Goal: Task Accomplishment & Management: Complete application form

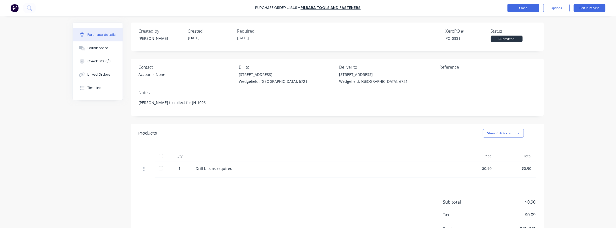
click at [519, 7] on button "Close" at bounding box center [524, 8] width 32 height 8
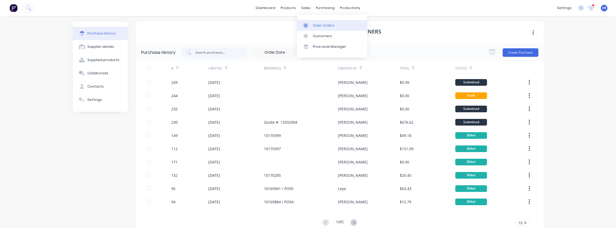
drag, startPoint x: 315, startPoint y: 25, endPoint x: 323, endPoint y: 25, distance: 8.0
click at [315, 25] on div "Sales Orders" at bounding box center [324, 25] width 22 height 5
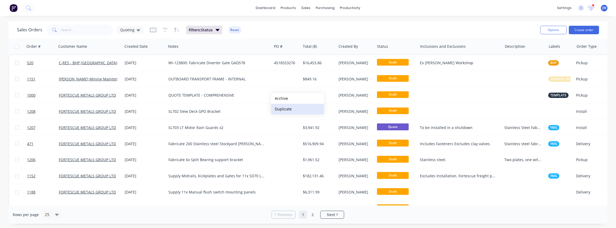
click at [282, 108] on button "Duplicate" at bounding box center [297, 109] width 53 height 11
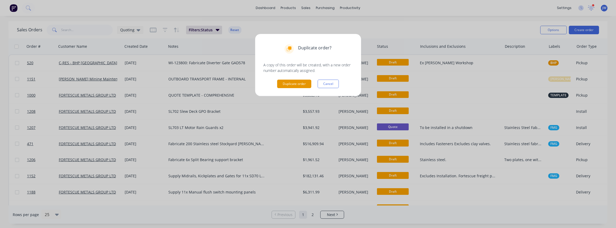
click at [294, 84] on button "Duplicate order" at bounding box center [294, 83] width 34 height 8
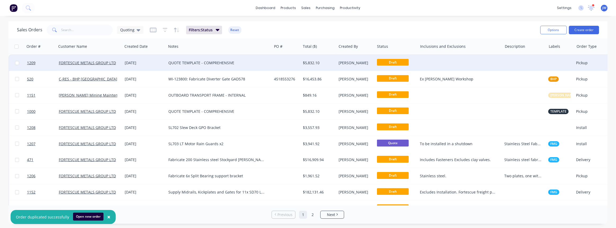
click at [239, 64] on div "QUOTE TEMPLATE - COMPREHENSIVE" at bounding box center [216, 62] width 96 height 5
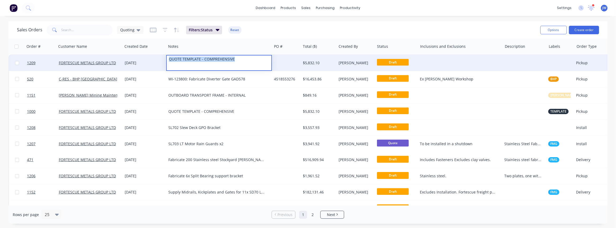
drag, startPoint x: 238, startPoint y: 61, endPoint x: 158, endPoint y: 65, distance: 80.1
click at [158, 65] on div "1209 FORTESCUE METALS GROUP LTD [DATE] QUOTE TEMPLATE - COMPREHENSIVE $5,832.10…" at bounding box center [311, 63] width 604 height 16
click at [292, 64] on div at bounding box center [286, 63] width 29 height 16
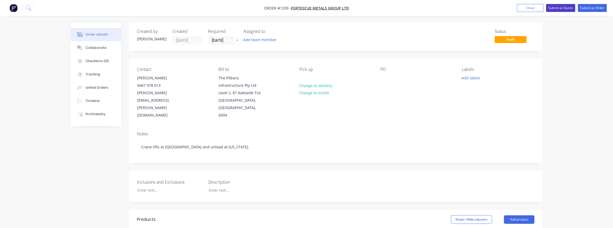
click at [556, 10] on button "Submit as Quote" at bounding box center [560, 8] width 29 height 8
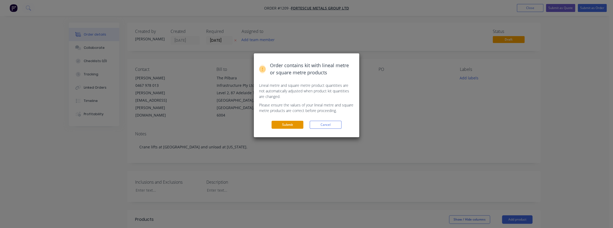
click at [273, 123] on button "Submit" at bounding box center [288, 125] width 32 height 8
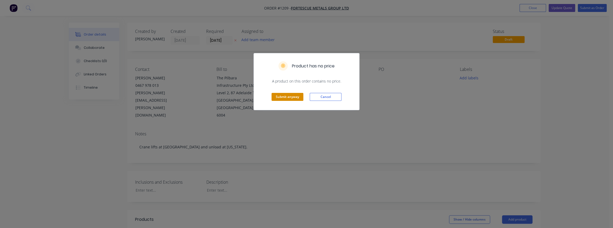
click at [297, 99] on button "Submit anyway" at bounding box center [288, 97] width 32 height 8
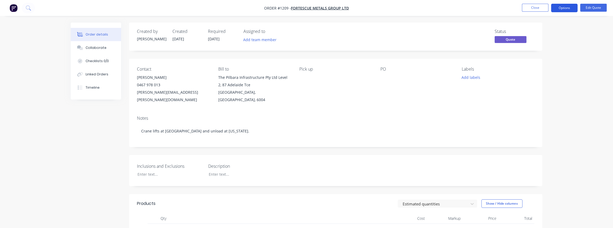
click at [564, 8] on button "Options" at bounding box center [564, 8] width 26 height 8
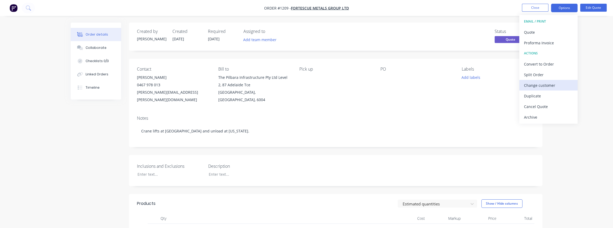
click at [548, 85] on div "Change customer" at bounding box center [548, 85] width 49 height 8
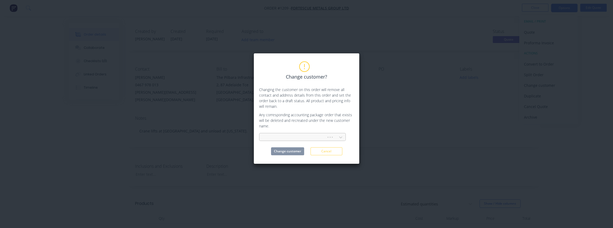
click at [290, 138] on div at bounding box center [294, 137] width 60 height 7
type input "pil"
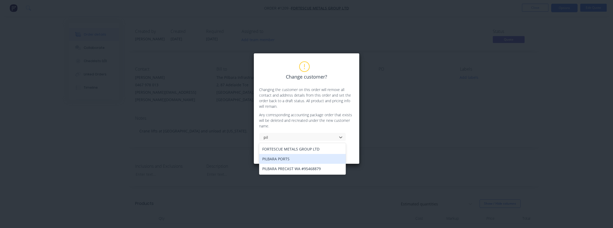
click at [281, 159] on div "PILBARA PORTS" at bounding box center [302, 159] width 87 height 10
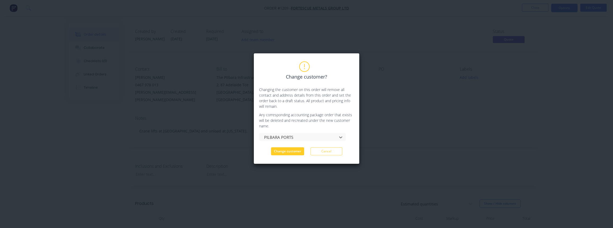
click at [295, 154] on button "Change customer" at bounding box center [287, 151] width 33 height 8
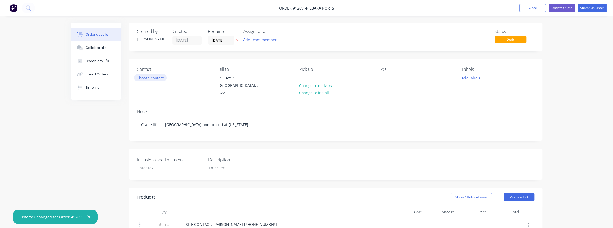
click at [149, 77] on button "Choose contact" at bounding box center [150, 77] width 33 height 7
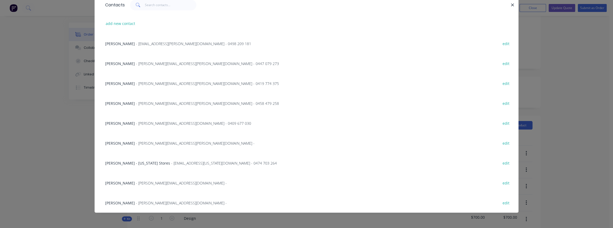
scroll to position [72, 0]
click at [152, 161] on span "[PERSON_NAME] - [US_STATE] Stores" at bounding box center [137, 162] width 65 height 5
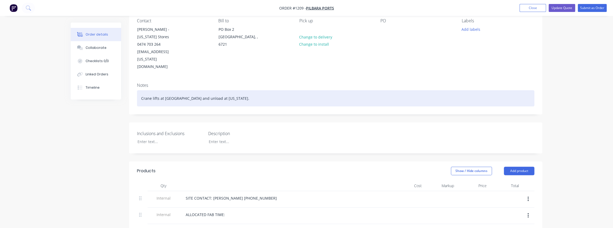
scroll to position [0, 0]
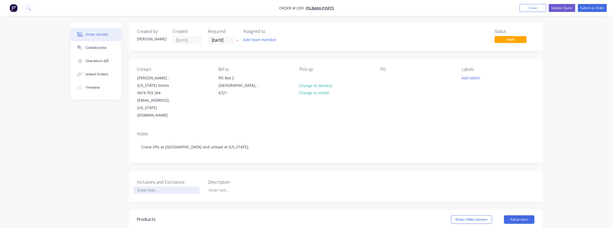
click at [148, 186] on div at bounding box center [166, 190] width 66 height 8
click at [224, 186] on div at bounding box center [237, 190] width 66 height 8
click at [473, 80] on button "Add labels" at bounding box center [471, 77] width 24 height 7
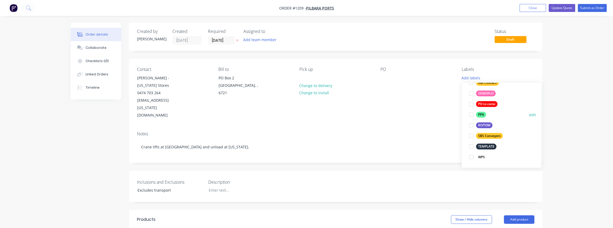
click at [481, 114] on div "PPA" at bounding box center [481, 115] width 10 height 6
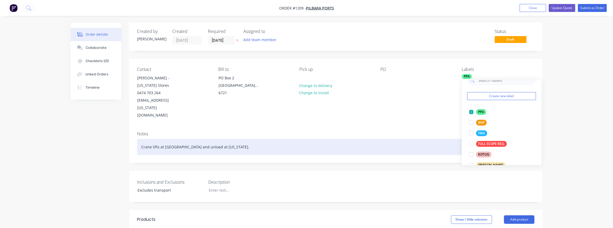
click at [426, 139] on div "Crane lifts at [GEOGRAPHIC_DATA] and unload at [US_STATE]." at bounding box center [335, 147] width 397 height 16
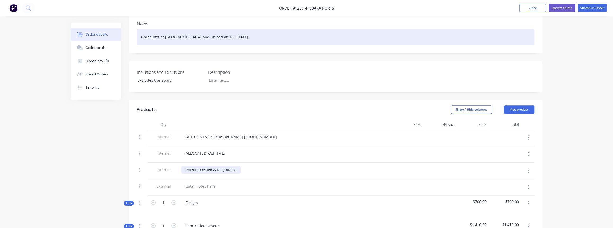
scroll to position [120, 0]
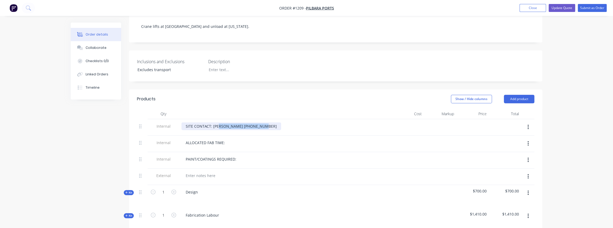
drag, startPoint x: 260, startPoint y: 112, endPoint x: 212, endPoint y: 110, distance: 48.2
click at [212, 122] on div "SITE CONTACT: [PERSON_NAME] [PHONE_NUMBER]" at bounding box center [231, 126] width 100 height 8
click at [233, 122] on div "SITE CONTACT: [PERSON_NAME] [PHONE_NUMBER]" at bounding box center [231, 126] width 100 height 8
click at [263, 122] on div "SITE CONTACT: [PERSON_NAME] [PHONE_NUMBER]" at bounding box center [231, 126] width 100 height 8
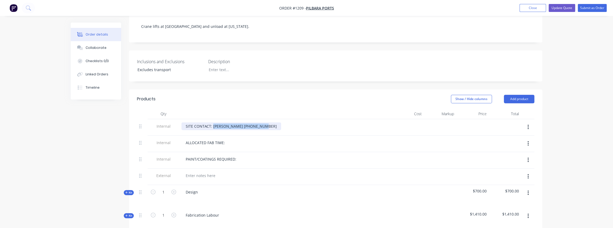
drag, startPoint x: 261, startPoint y: 110, endPoint x: 212, endPoint y: 113, distance: 49.9
click at [212, 122] on div "SITE CONTACT: [PERSON_NAME] [PHONE_NUMBER]" at bounding box center [231, 126] width 100 height 8
drag, startPoint x: 227, startPoint y: 128, endPoint x: 209, endPoint y: 130, distance: 17.6
click at [207, 139] on div "ALLOCATED FAB TIME:" at bounding box center [205, 143] width 48 height 8
click at [225, 139] on div "ALLOCATED FAB TIME:" at bounding box center [205, 143] width 48 height 8
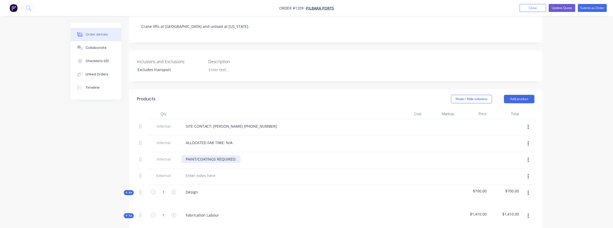
click at [238, 155] on div "PAINT/COATINGS REQUIRED:" at bounding box center [210, 159] width 59 height 8
click at [244, 155] on div "PAINT/COATINGS REQUIRED: N/.A" at bounding box center [215, 159] width 68 height 8
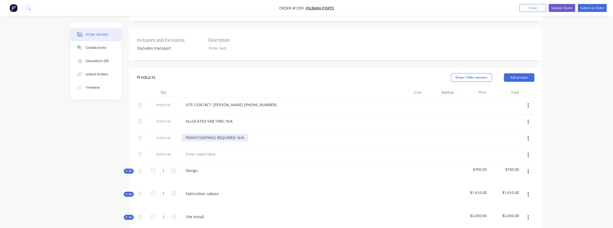
scroll to position [168, 0]
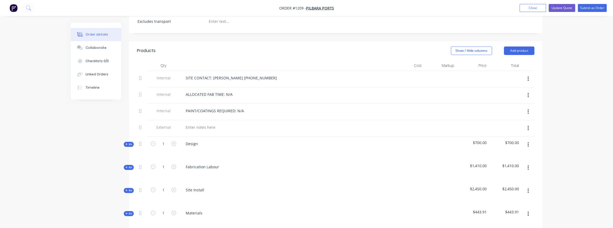
click at [528, 141] on icon "button" at bounding box center [527, 144] width 1 height 6
click at [501, 186] on div "Delete" at bounding box center [509, 190] width 41 height 8
click at [527, 141] on icon "button" at bounding box center [527, 144] width 1 height 6
click at [508, 186] on div "Delete" at bounding box center [509, 190] width 41 height 8
click at [194, 140] on div "Site Install" at bounding box center [194, 144] width 27 height 8
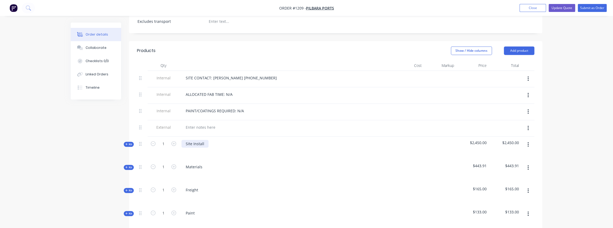
drag, startPoint x: 207, startPoint y: 131, endPoint x: 198, endPoint y: 127, distance: 9.0
click at [206, 140] on div "Site Install" at bounding box center [194, 144] width 27 height 8
click at [198, 140] on div "Site Install" at bounding box center [194, 144] width 27 height 8
click at [127, 131] on div "Created by [PERSON_NAME] Created [DATE] Required [DATE] Assigned to Add team me…" at bounding box center [307, 152] width 472 height 596
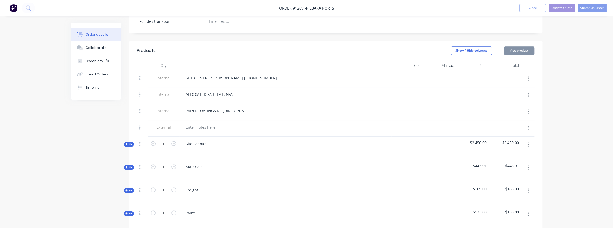
click at [128, 142] on span "Kit" at bounding box center [128, 144] width 7 height 4
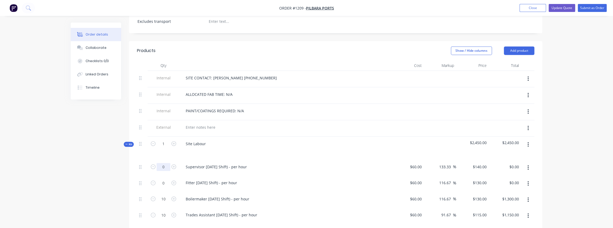
click at [163, 163] on input "0" at bounding box center [164, 167] width 14 height 8
type input "12"
type input "$1,680.00"
click at [166, 179] on input "0" at bounding box center [164, 183] width 14 height 8
type input "12"
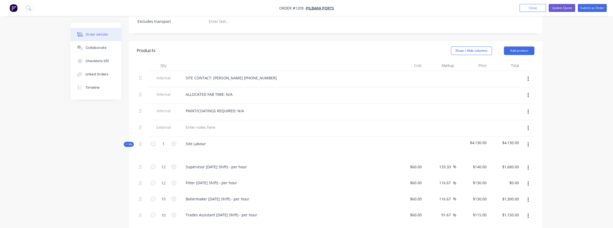
type input "$1,560.00"
click at [529, 195] on button "button" at bounding box center [528, 200] width 12 height 10
click at [528, 197] on icon "button" at bounding box center [527, 200] width 1 height 6
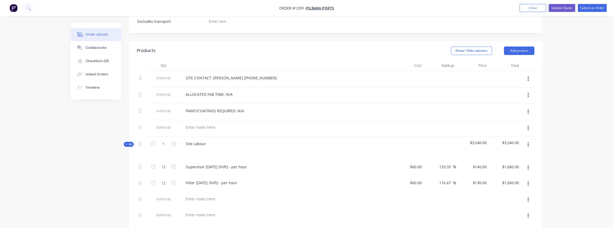
click at [130, 142] on span "Kit" at bounding box center [128, 144] width 7 height 4
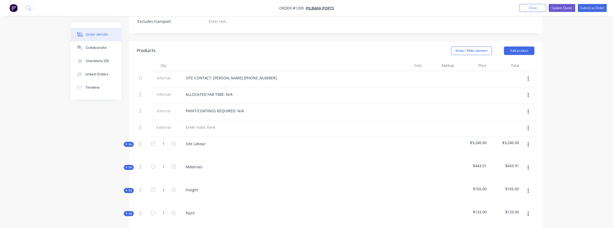
click at [527, 163] on button "button" at bounding box center [528, 168] width 12 height 10
click at [496, 209] on div "Delete" at bounding box center [509, 213] width 41 height 8
click at [528, 164] on icon "button" at bounding box center [527, 167] width 1 height 6
click at [504, 209] on div "Delete" at bounding box center [509, 213] width 41 height 8
click at [528, 164] on icon "button" at bounding box center [527, 167] width 1 height 6
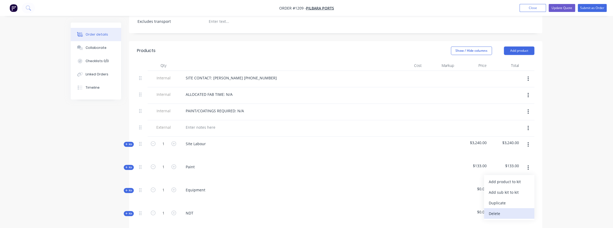
click at [512, 209] on div "Delete" at bounding box center [509, 213] width 41 height 8
click at [130, 165] on span "Kit" at bounding box center [128, 167] width 7 height 4
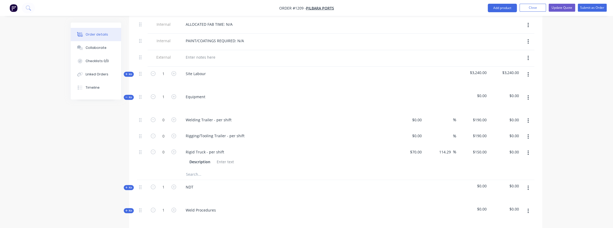
scroll to position [241, 0]
click at [528, 116] on icon "button" at bounding box center [527, 118] width 1 height 5
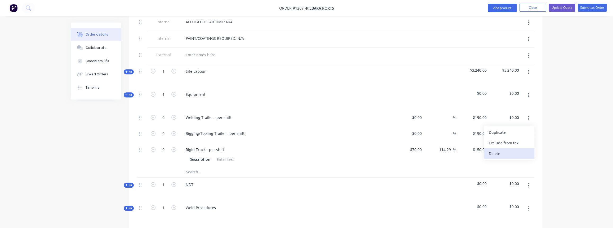
click at [498, 149] on div "Delete" at bounding box center [509, 153] width 41 height 8
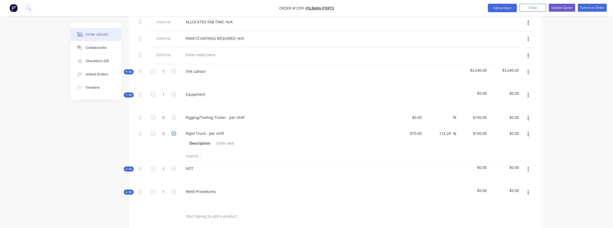
click at [172, 131] on icon "button" at bounding box center [173, 133] width 5 height 5
type input "1"
type input "$150.00"
click at [528, 116] on icon "button" at bounding box center [527, 118] width 1 height 5
click at [505, 149] on div "Delete" at bounding box center [509, 153] width 41 height 8
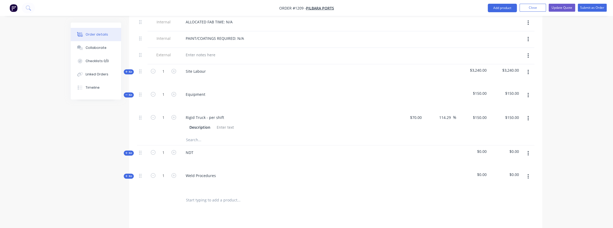
click at [211, 134] on input "text" at bounding box center [239, 139] width 106 height 11
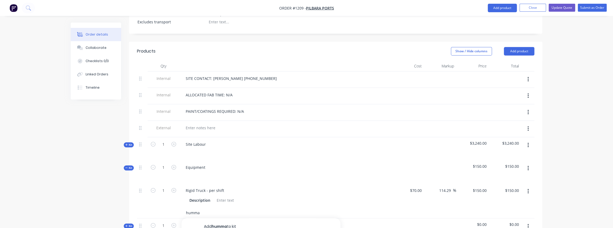
scroll to position [217, 0]
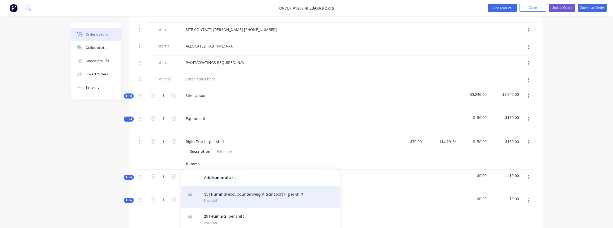
type input "humma"
click at [237, 186] on div "35T Humma (excl. counterweight transport) - per shift Product" at bounding box center [260, 197] width 159 height 22
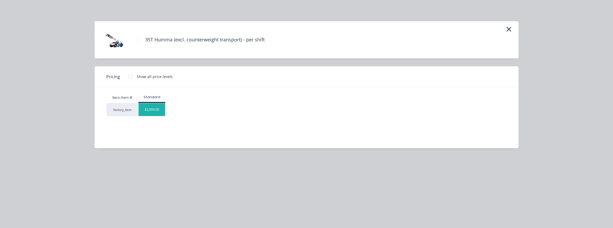
click at [159, 111] on div "$2,000.00" at bounding box center [152, 109] width 26 height 13
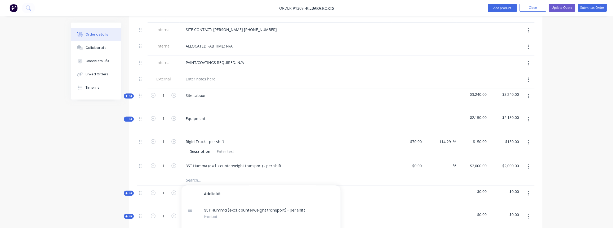
click at [204, 174] on input "text" at bounding box center [239, 179] width 106 height 11
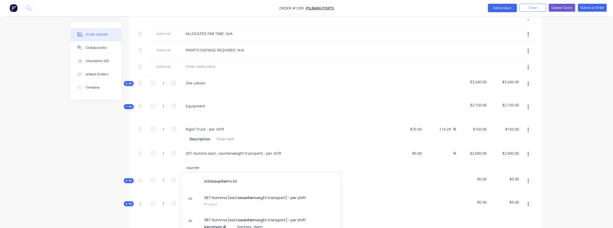
scroll to position [265, 0]
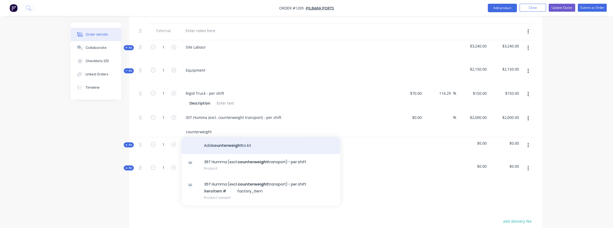
type input "counterweight"
click at [237, 137] on button "Add counterweight to kit" at bounding box center [260, 145] width 159 height 17
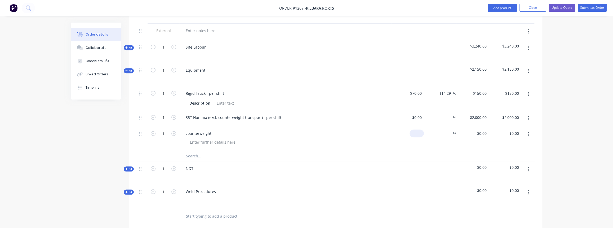
click at [420, 129] on input at bounding box center [418, 133] width 12 height 8
type input "$150.00"
click at [430, 129] on div "%" at bounding box center [440, 138] width 33 height 24
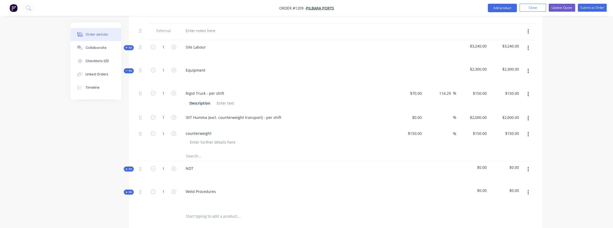
click at [130, 69] on span "Kit" at bounding box center [128, 71] width 7 height 4
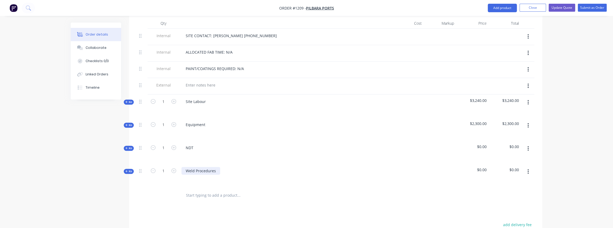
scroll to position [217, 0]
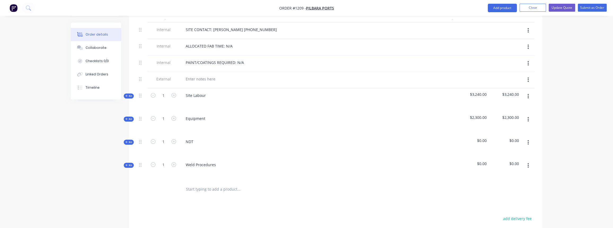
click at [528, 162] on icon "button" at bounding box center [527, 165] width 1 height 6
click at [502, 207] on div "Delete" at bounding box center [509, 211] width 41 height 8
click at [528, 139] on icon "button" at bounding box center [527, 142] width 1 height 6
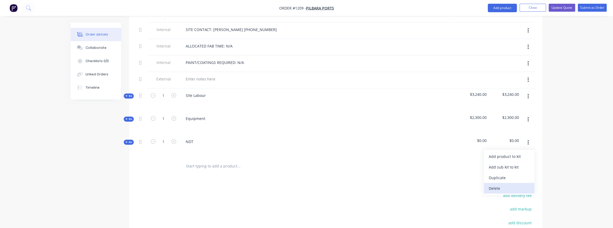
drag, startPoint x: 502, startPoint y: 172, endPoint x: 468, endPoint y: 168, distance: 34.4
click at [502, 184] on div "Delete" at bounding box center [509, 188] width 41 height 8
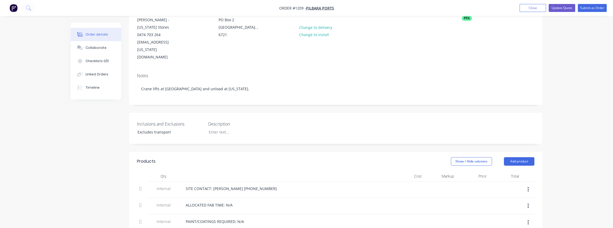
scroll to position [144, 0]
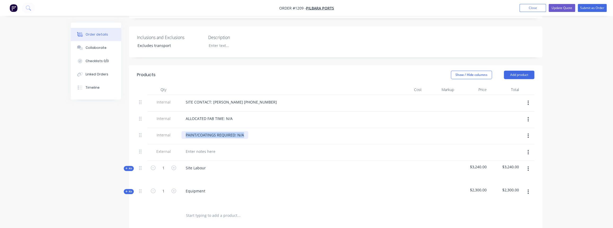
drag, startPoint x: 243, startPoint y: 119, endPoint x: 154, endPoint y: 119, distance: 89.3
click at [154, 128] on div "Internal PAINT/COATINGS REQUIRED: N/A" at bounding box center [335, 136] width 397 height 16
click at [203, 131] on div "Counterwight required" at bounding box center [205, 135] width 49 height 8
click at [209, 144] on div at bounding box center [285, 152] width 212 height 16
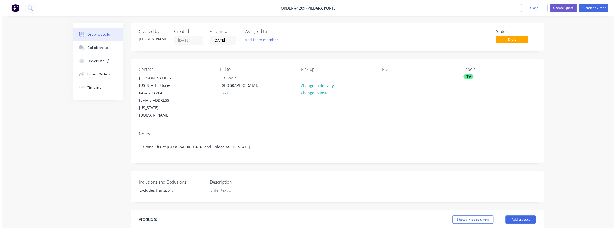
scroll to position [0, 0]
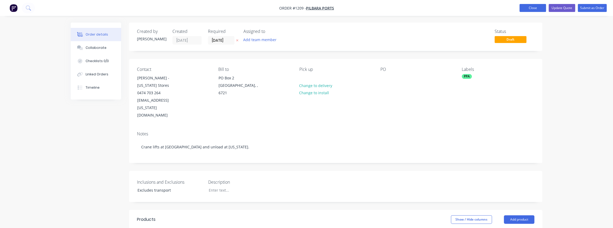
click at [542, 7] on button "Close" at bounding box center [532, 8] width 26 height 8
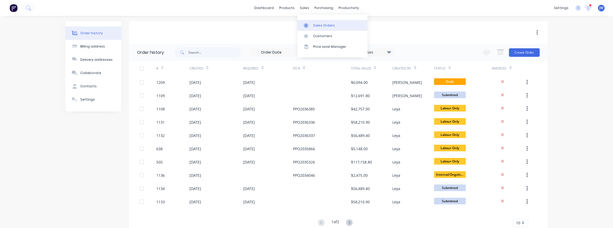
click at [314, 23] on div "Sales Orders" at bounding box center [324, 25] width 22 height 5
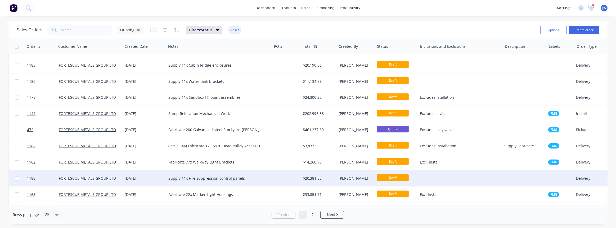
scroll to position [231, 0]
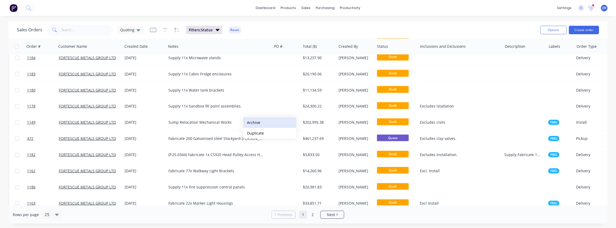
click at [257, 124] on button "Archive" at bounding box center [269, 122] width 53 height 11
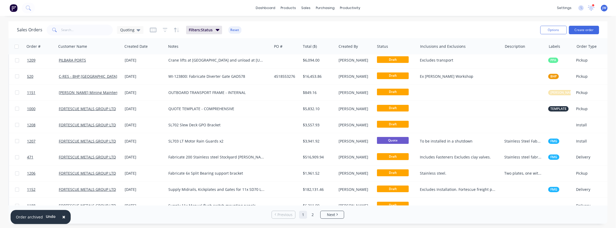
scroll to position [0, 0]
